Goal: Book appointment/travel/reservation

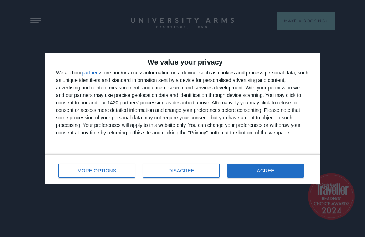
click at [252, 169] on button "AGREE" at bounding box center [265, 170] width 76 height 14
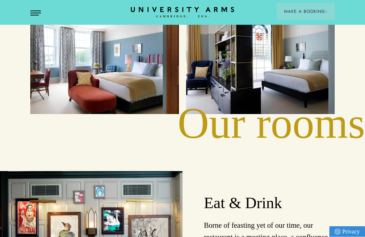
scroll to position [864, 0]
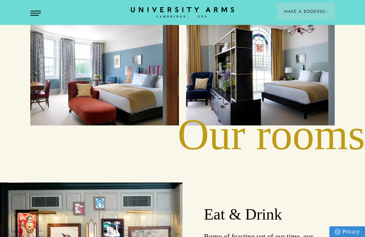
click at [37, 14] on button "Open Menu" at bounding box center [35, 14] width 11 height 6
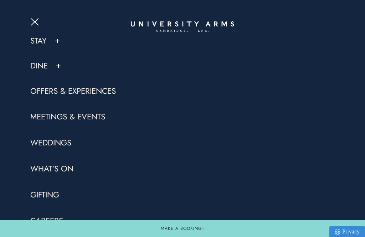
click at [80, 116] on link "Meetings & Events" at bounding box center [67, 116] width 75 height 11
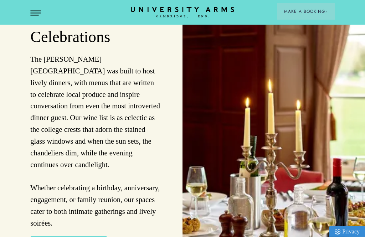
scroll to position [2090, 0]
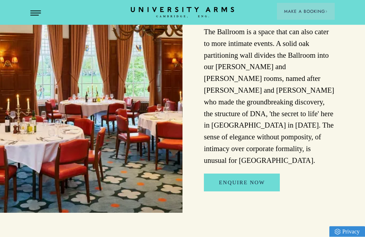
scroll to position [1061, 0]
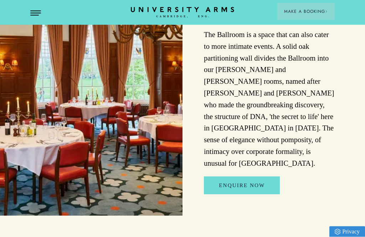
click at [36, 14] on button "Open Menu" at bounding box center [35, 14] width 11 height 6
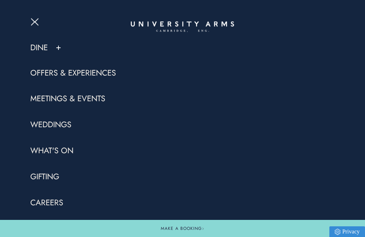
scroll to position [18, 0]
click at [49, 148] on link "What's On" at bounding box center [51, 151] width 43 height 11
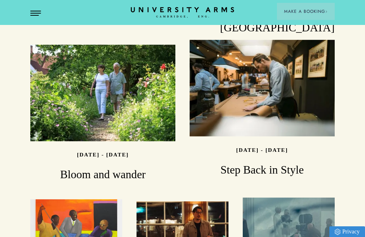
scroll to position [680, 0]
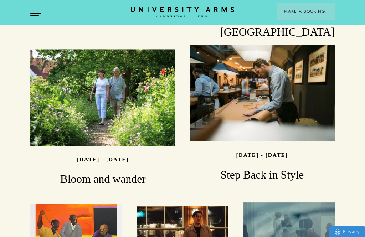
click at [33, 16] on button "Open Menu" at bounding box center [35, 14] width 11 height 6
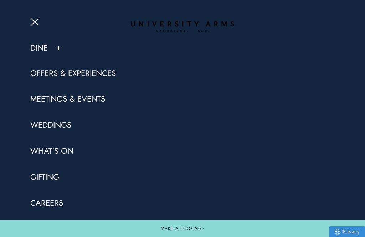
click at [59, 70] on link "Offers & Experiences" at bounding box center [72, 73] width 85 height 11
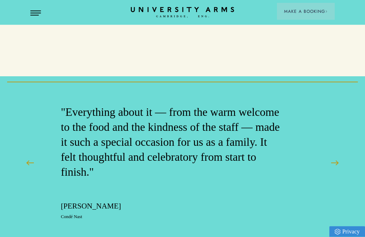
scroll to position [683, 0]
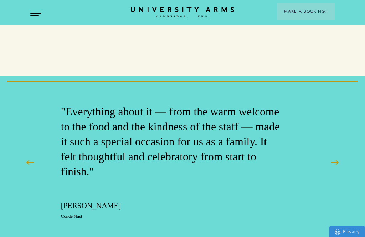
click at [33, 11] on button "Open Menu" at bounding box center [35, 14] width 11 height 6
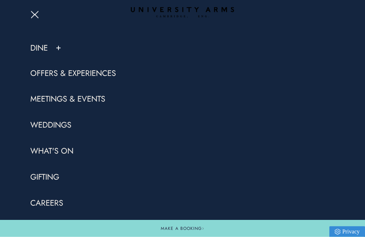
scroll to position [735, 0]
click at [46, 229] on link "Christmas" at bounding box center [50, 228] width 41 height 11
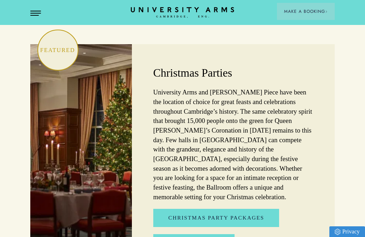
scroll to position [2091, 0]
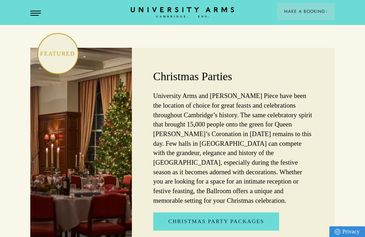
click at [198, 212] on link "Christmas Party Packages" at bounding box center [216, 221] width 126 height 18
